Goal: Obtain resource: Download file/media

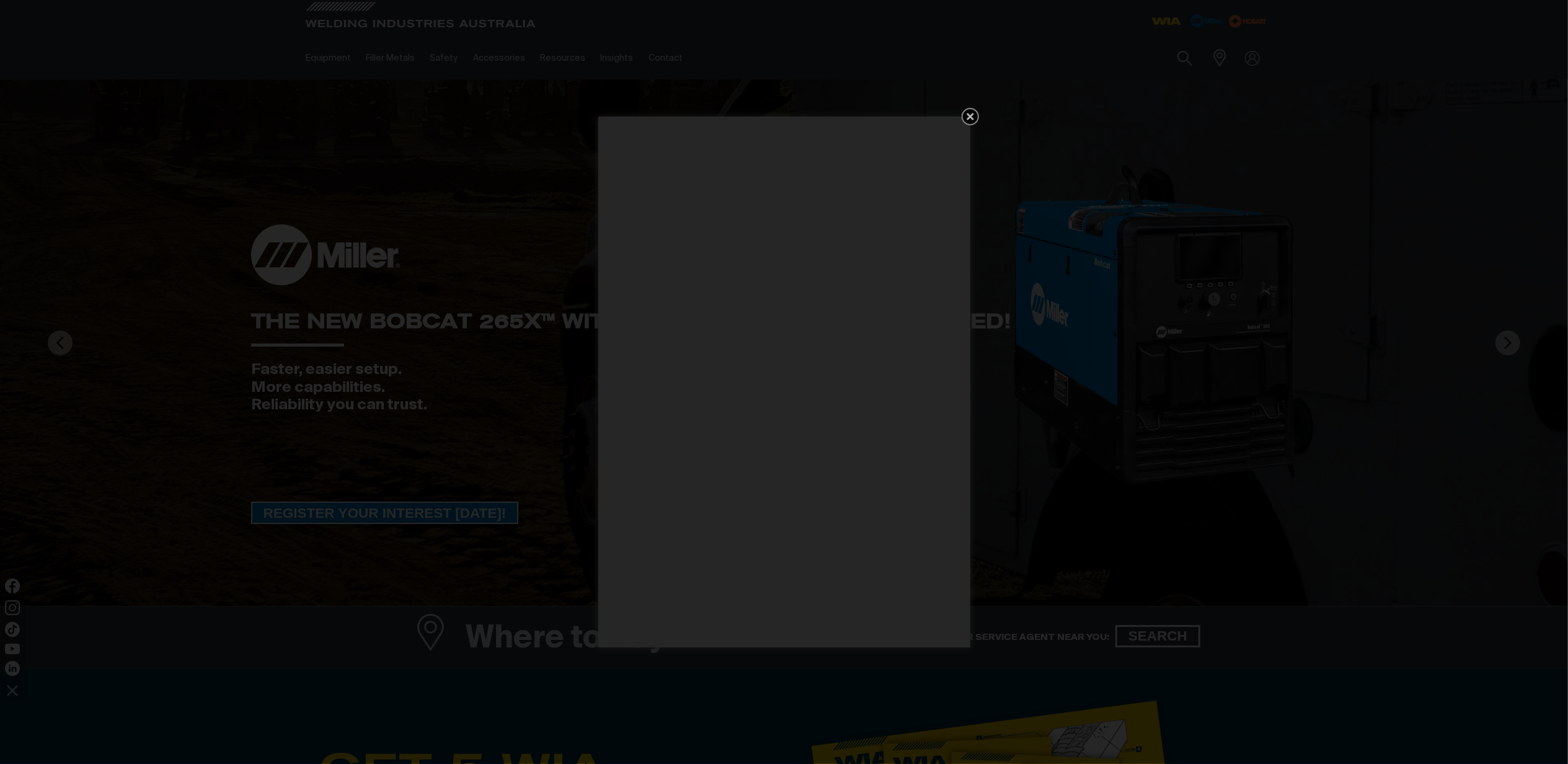
click at [355, 97] on div "Get 5 WIA Welding Guides Free!" at bounding box center [784, 382] width 1568 height 764
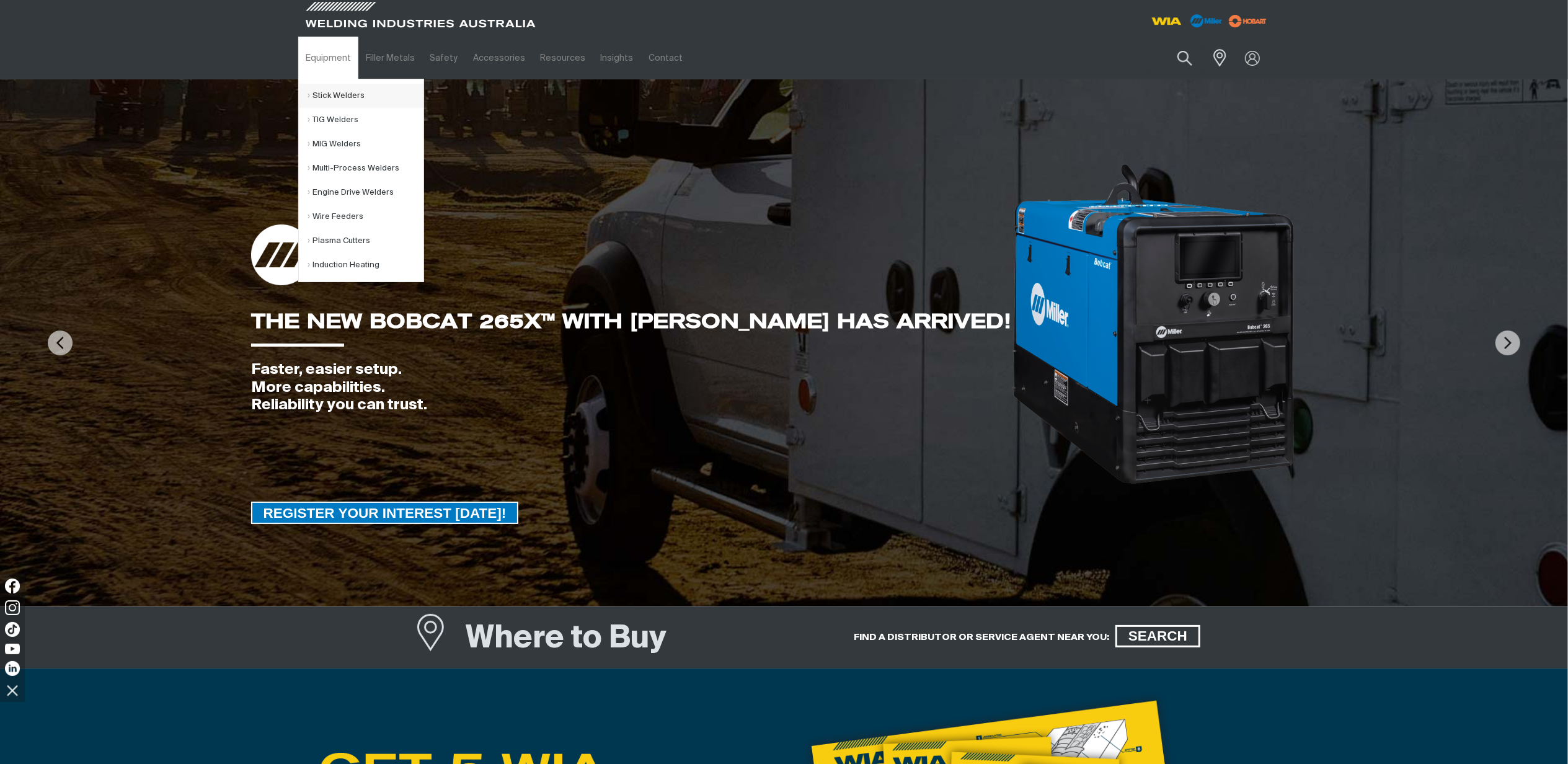
click at [338, 96] on link "Stick Welders" at bounding box center [366, 96] width 116 height 24
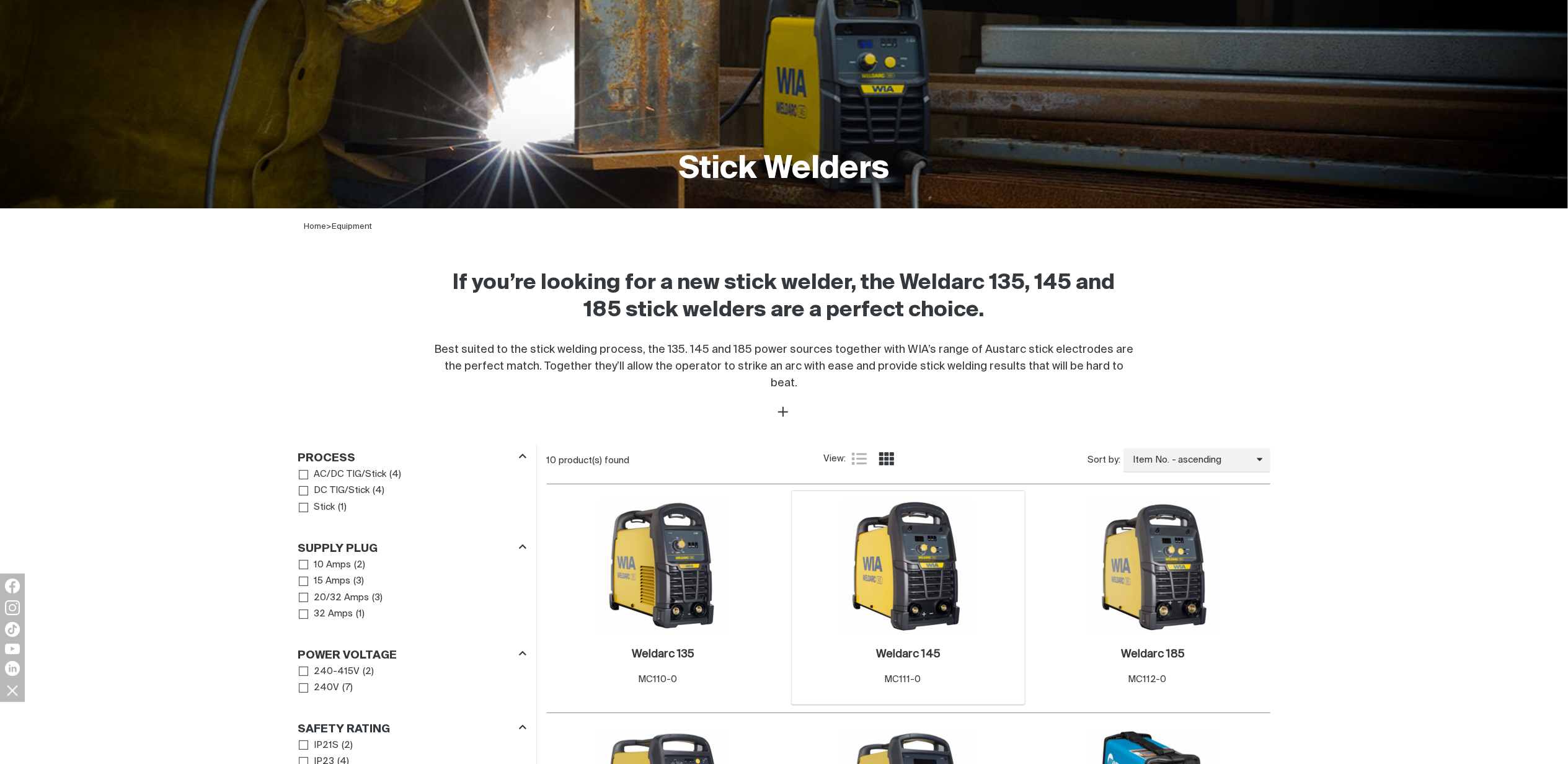
scroll to position [496, 0]
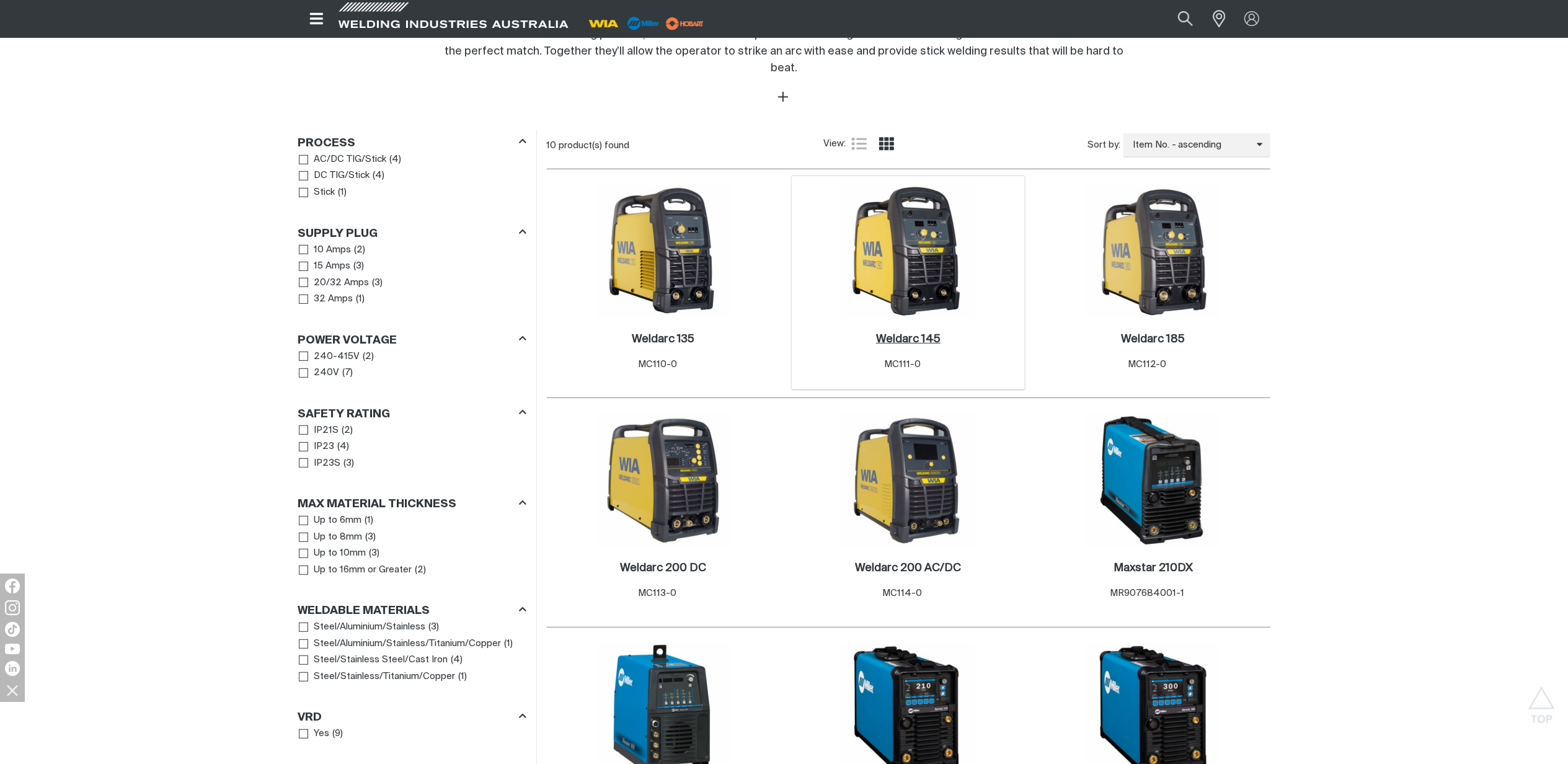
click at [895, 334] on h2 "Weldarc 145 ." at bounding box center [908, 339] width 64 height 11
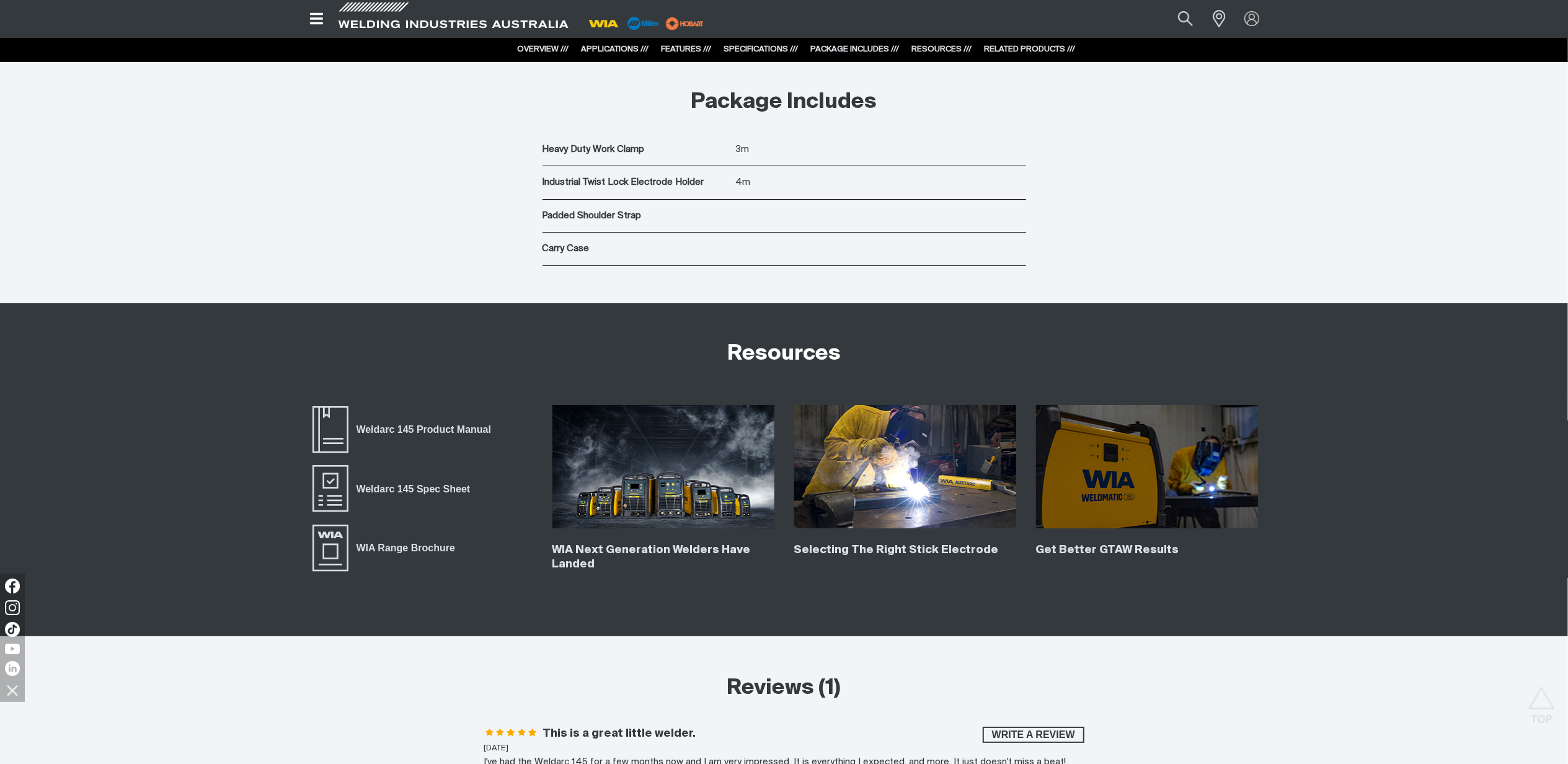
scroll to position [4466, 0]
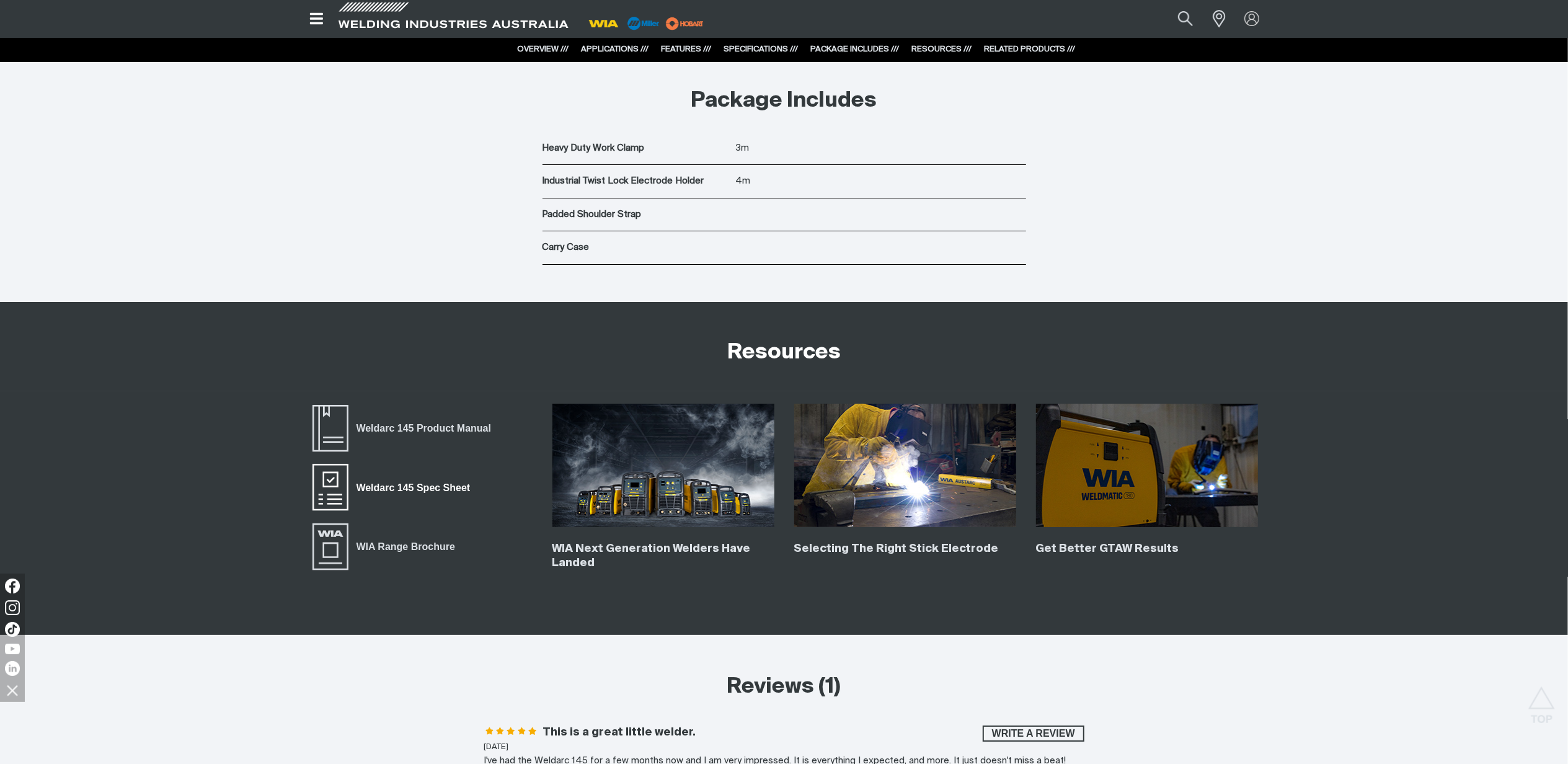
click at [439, 489] on span "Weldarc 145 Spec Sheet" at bounding box center [414, 488] width 130 height 16
